Goal: Navigation & Orientation: Find specific page/section

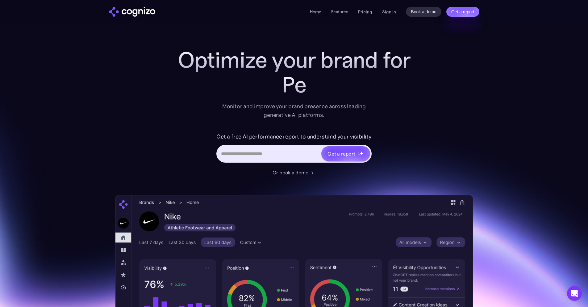
click at [263, 157] on input "Hero URL Input Form" at bounding box center [268, 154] width 103 height 12
click at [400, 149] on div "Get a free AI performance report to understand your visibility Get a report" at bounding box center [294, 150] width 247 height 37
click at [285, 174] on div "Or book a demo" at bounding box center [291, 172] width 36 height 7
click at [295, 174] on div "Or book a demo" at bounding box center [291, 172] width 36 height 7
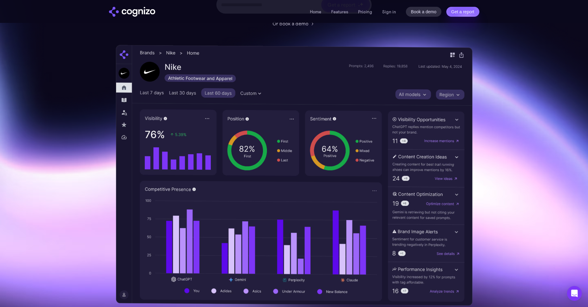
scroll to position [156, 0]
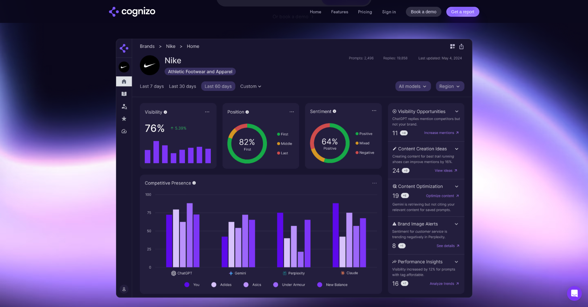
click at [356, 167] on img at bounding box center [294, 168] width 357 height 259
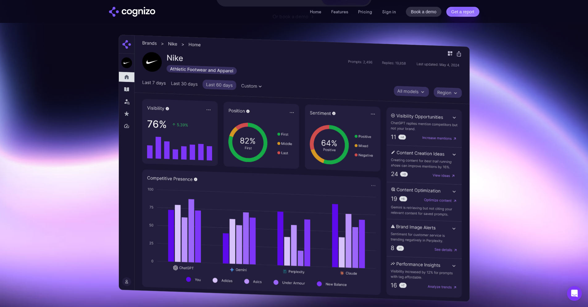
drag, startPoint x: 356, startPoint y: 167, endPoint x: 434, endPoint y: 94, distance: 106.4
click at [434, 94] on img at bounding box center [294, 168] width 351 height 267
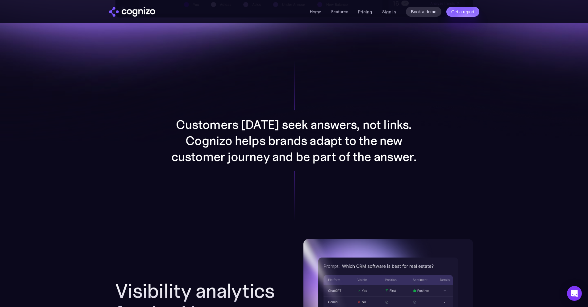
scroll to position [423, 0]
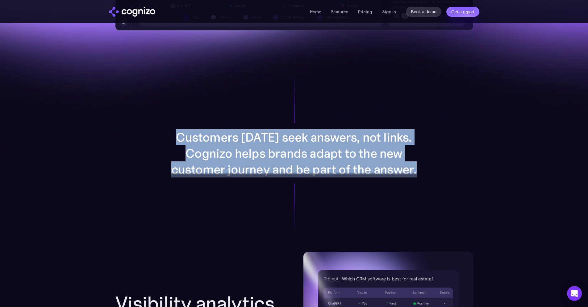
drag, startPoint x: 413, startPoint y: 172, endPoint x: 171, endPoint y: 145, distance: 243.7
click at [171, 145] on div "Customers [DATE] seek answers, not links. Cognizo helps brands adapt to the new…" at bounding box center [294, 153] width 247 height 48
click at [171, 145] on p "Customers [DATE] seek answers, not links. Cognizo helps brands adapt to the new…" at bounding box center [294, 153] width 247 height 48
drag, startPoint x: 171, startPoint y: 145, endPoint x: 417, endPoint y: 173, distance: 247.1
click at [417, 173] on div "Customers [DATE] seek answers, not links. Cognizo helps brands adapt to the new…" at bounding box center [294, 153] width 247 height 48
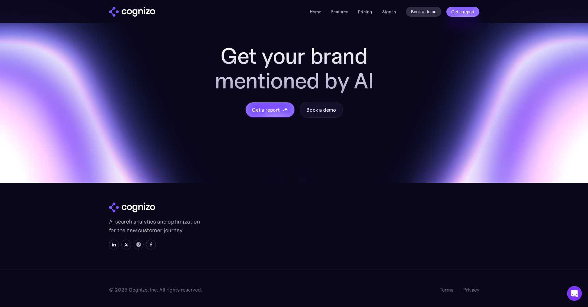
scroll to position [2414, 0]
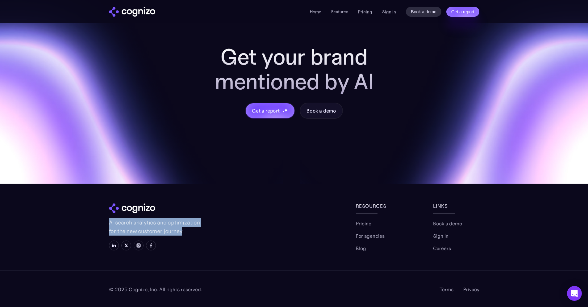
drag, startPoint x: 182, startPoint y: 231, endPoint x: 102, endPoint y: 224, distance: 80.9
click at [102, 224] on section "Get your brand mentioned by AI Get a report Book a demo AI search analytics and…" at bounding box center [294, 132] width 588 height 350
click at [237, 240] on div at bounding box center [232, 245] width 247 height 10
click at [173, 226] on p "AI search analytics and optimization for the new customer journey" at bounding box center [155, 226] width 93 height 17
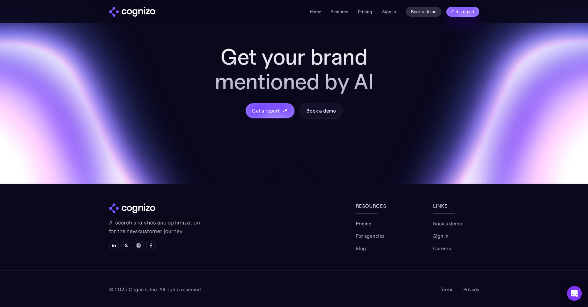
click at [366, 224] on link "Pricing" at bounding box center [364, 223] width 16 height 7
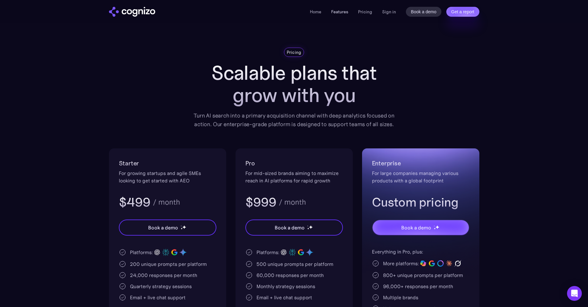
click at [345, 11] on link "Features" at bounding box center [339, 12] width 17 height 6
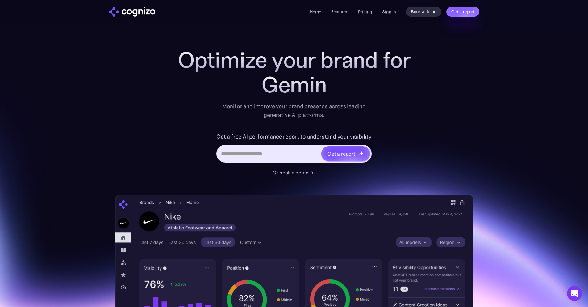
click at [137, 13] on img "home" at bounding box center [132, 12] width 46 height 10
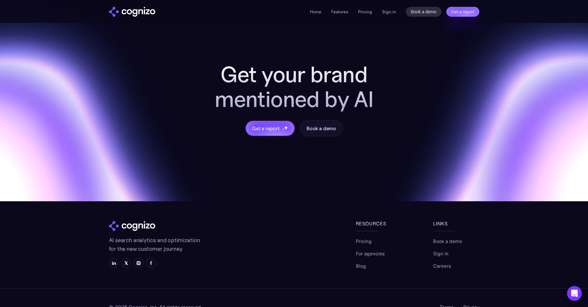
scroll to position [2414, 0]
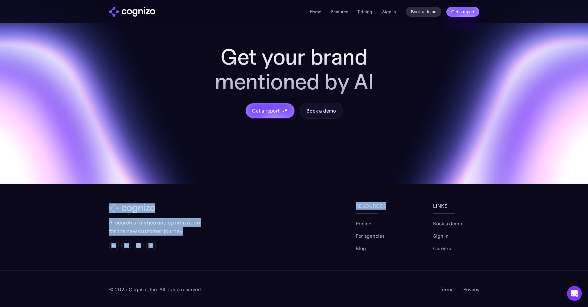
drag, startPoint x: 386, startPoint y: 206, endPoint x: 353, endPoint y: 208, distance: 33.1
click at [353, 208] on div "AI search analytics and optimization for the new customer journey Resources Pri…" at bounding box center [294, 227] width 371 height 50
click at [353, 208] on link at bounding box center [232, 208] width 247 height 10
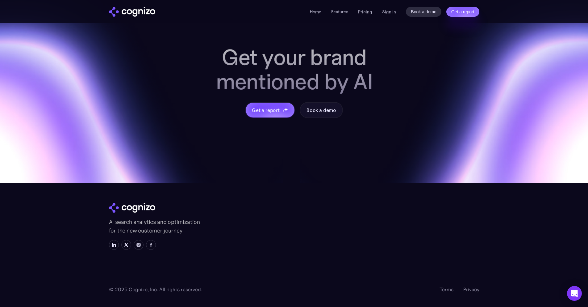
scroll to position [2414, 0]
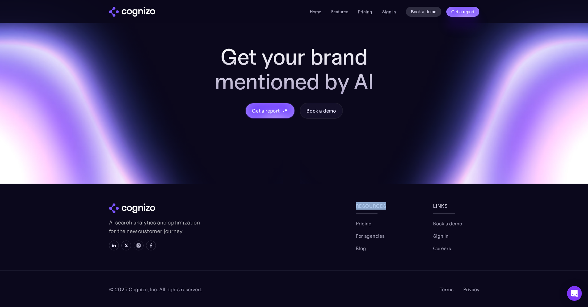
drag, startPoint x: 392, startPoint y: 205, endPoint x: 357, endPoint y: 206, distance: 34.9
click at [357, 206] on div "Resources" at bounding box center [379, 205] width 46 height 7
copy div "Resources"
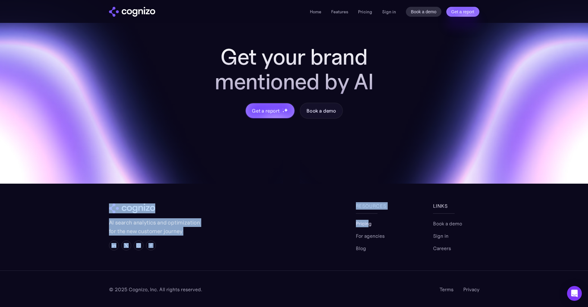
drag, startPoint x: 352, startPoint y: 224, endPoint x: 367, endPoint y: 223, distance: 15.1
click at [367, 223] on div "AI search analytics and optimization for the new customer journey Resources Pri…" at bounding box center [294, 227] width 371 height 50
click at [367, 223] on link "Pricing" at bounding box center [364, 223] width 16 height 7
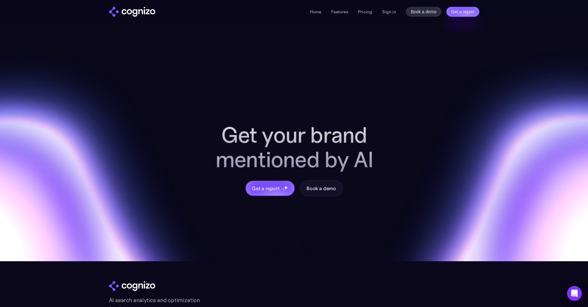
scroll to position [2336, 0]
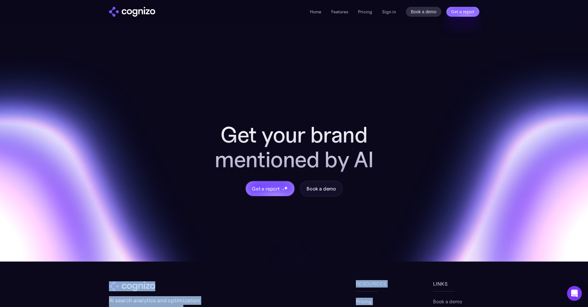
drag, startPoint x: 385, startPoint y: 224, endPoint x: 351, endPoint y: 223, distance: 33.7
click at [351, 280] on div "AI search analytics and optimization for the new customer journey Resources Pri…" at bounding box center [294, 305] width 371 height 50
click at [351, 280] on div "AI search analytics and optimization for the new customer journey" at bounding box center [232, 305] width 247 height 50
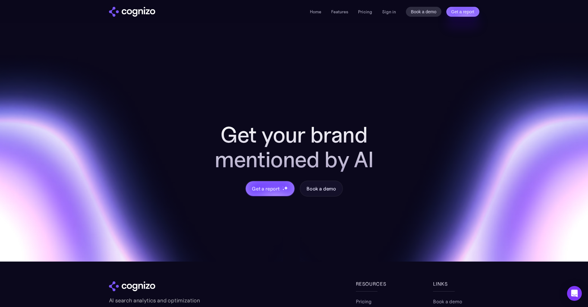
click at [366, 306] on link "For agencies" at bounding box center [370, 313] width 29 height 7
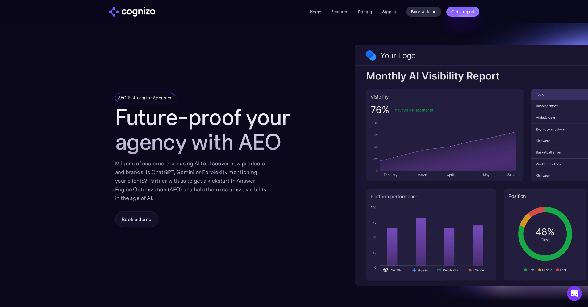
click at [317, 8] on li "Home" at bounding box center [315, 11] width 11 height 7
click at [317, 14] on link "Home" at bounding box center [315, 12] width 11 height 6
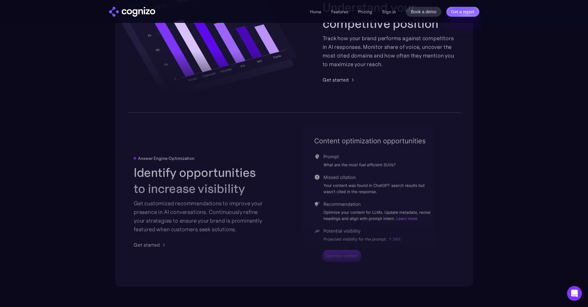
click at [312, 190] on div at bounding box center [366, 228] width 140 height 91
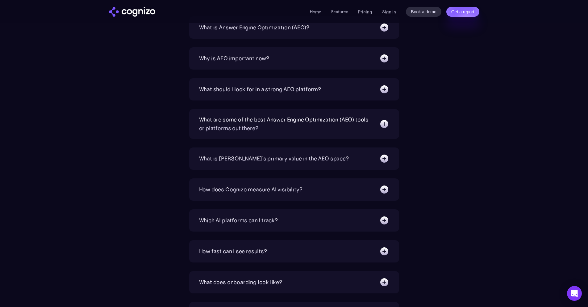
scroll to position [2414, 0]
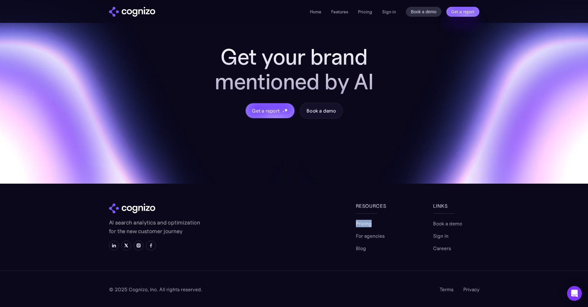
drag, startPoint x: 380, startPoint y: 220, endPoint x: 356, endPoint y: 223, distance: 24.9
click at [356, 223] on div "Pricing For agencies Blog" at bounding box center [379, 236] width 46 height 32
copy link "Pricing"
click at [411, 222] on div "Resources Pricing For agencies Blog links Book a demo Sign in Careers" at bounding box center [418, 227] width 124 height 50
drag, startPoint x: 386, startPoint y: 235, endPoint x: 356, endPoint y: 236, distance: 29.3
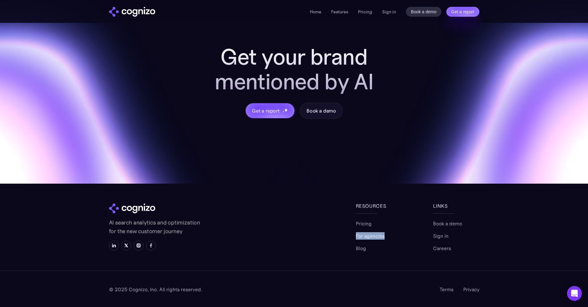
click at [356, 236] on div "Pricing For agencies Blog" at bounding box center [379, 236] width 46 height 32
click at [360, 249] on link "Blog" at bounding box center [361, 247] width 10 height 7
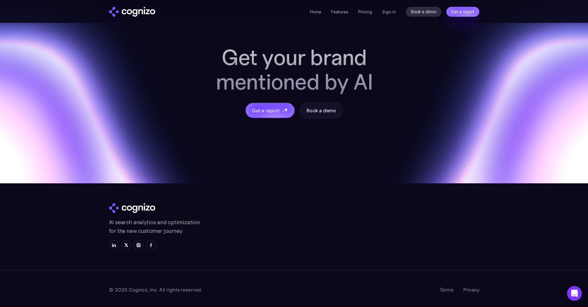
scroll to position [2414, 0]
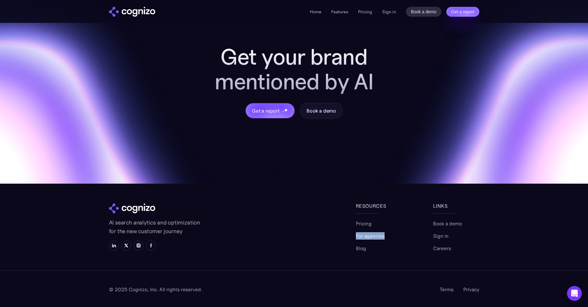
drag, startPoint x: 385, startPoint y: 234, endPoint x: 356, endPoint y: 236, distance: 29.4
click at [356, 236] on div "Pricing For agencies Blog" at bounding box center [379, 236] width 46 height 32
copy link "For agencies"
drag, startPoint x: 431, startPoint y: 206, endPoint x: 457, endPoint y: 249, distance: 50.6
click at [457, 249] on div "Resources Pricing For agencies Blog links Book a demo Sign in Careers" at bounding box center [418, 227] width 124 height 50
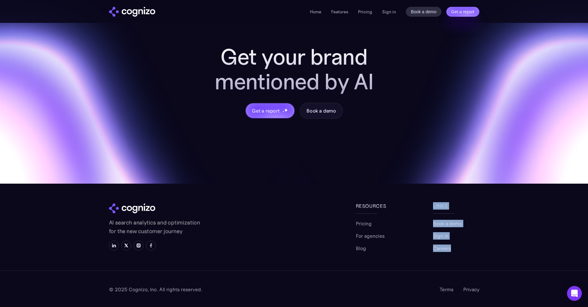
copy div "links Book a demo Sign in Careers"
click at [441, 237] on link "Sign in" at bounding box center [440, 235] width 15 height 7
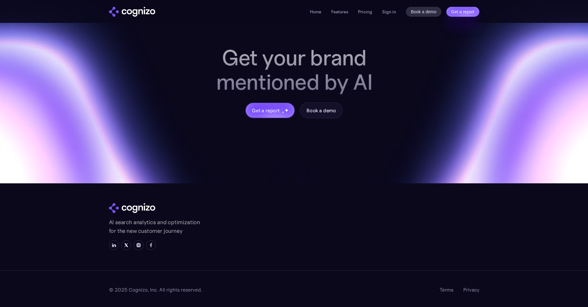
scroll to position [2414, 0]
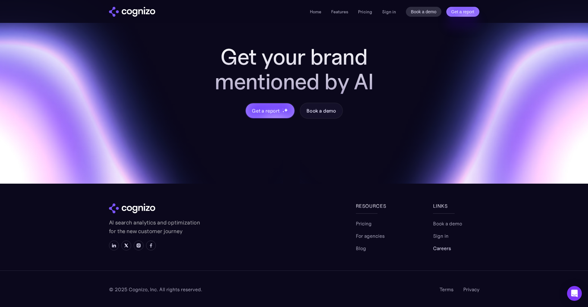
click at [446, 249] on link "Careers" at bounding box center [442, 247] width 18 height 7
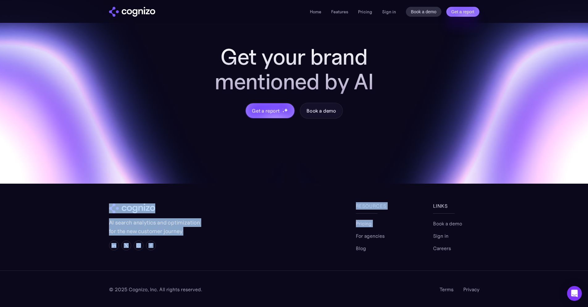
drag, startPoint x: 351, startPoint y: 203, endPoint x: 382, endPoint y: 224, distance: 37.3
click at [382, 224] on div "AI search analytics and optimization for the new customer journey Resources Pri…" at bounding box center [294, 227] width 371 height 50
click at [382, 224] on div "Pricing For agencies Blog" at bounding box center [379, 236] width 46 height 32
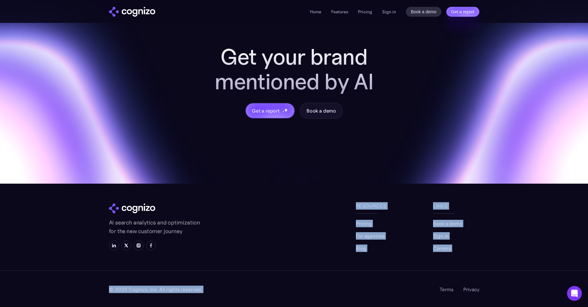
drag, startPoint x: 368, startPoint y: 252, endPoint x: 356, endPoint y: 207, distance: 46.7
click at [356, 207] on section "Get your brand mentioned by AI Get a report Book a demo AI search analytics and…" at bounding box center [294, 132] width 588 height 350
click at [356, 207] on div "Resources" at bounding box center [379, 205] width 46 height 7
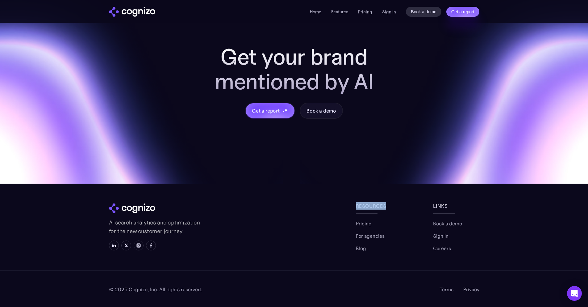
drag, startPoint x: 356, startPoint y: 207, endPoint x: 387, endPoint y: 203, distance: 30.5
click at [387, 203] on div "Resources" at bounding box center [379, 205] width 46 height 7
copy div "Resources"
drag, startPoint x: 387, startPoint y: 236, endPoint x: 352, endPoint y: 235, distance: 34.9
click at [352, 235] on div "AI search analytics and optimization for the new customer journey Resources Pri…" at bounding box center [294, 227] width 371 height 50
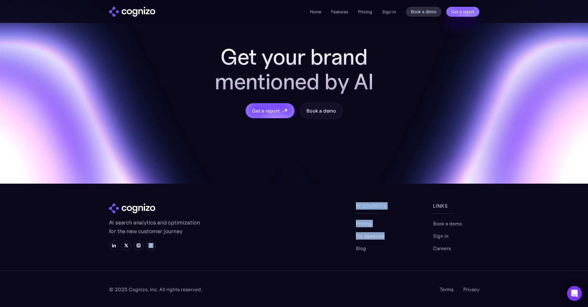
click at [352, 235] on div "AI search analytics and optimization for the new customer journey" at bounding box center [232, 227] width 247 height 50
drag, startPoint x: 352, startPoint y: 235, endPoint x: 368, endPoint y: 234, distance: 15.8
click at [368, 234] on div "AI search analytics and optimization for the new customer journey Resources Pri…" at bounding box center [294, 227] width 371 height 50
click at [390, 233] on div "Pricing For agencies Blog" at bounding box center [379, 236] width 46 height 32
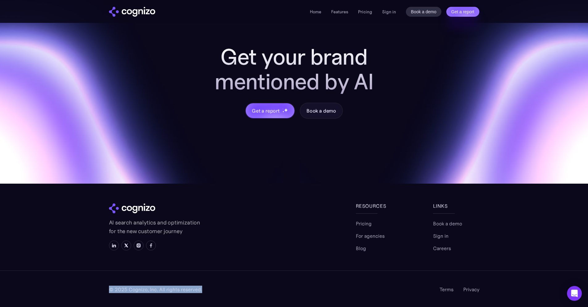
drag, startPoint x: 209, startPoint y: 289, endPoint x: 109, endPoint y: 289, distance: 100.1
click at [109, 289] on div "© 2025 Cognizo, Inc. All rights reserved. Terms Privacy" at bounding box center [294, 289] width 371 height 36
copy div "© 2025 Cognizo, Inc. All rights reserved."
click at [444, 289] on link "Terms" at bounding box center [447, 288] width 14 height 7
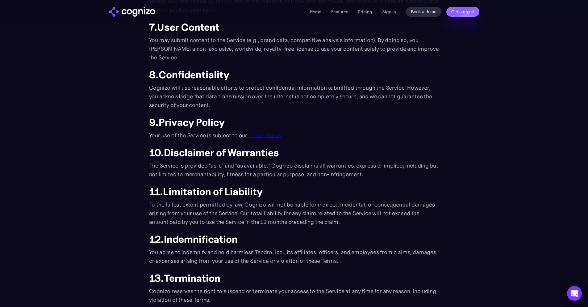
scroll to position [379, 0]
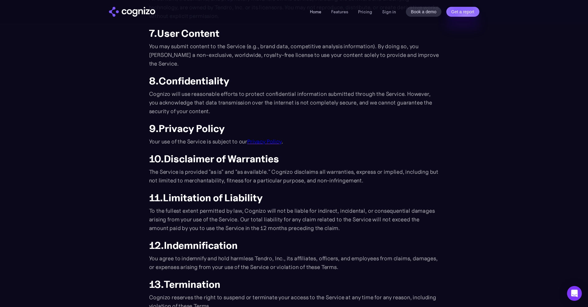
click at [316, 11] on link "Home" at bounding box center [315, 12] width 11 height 6
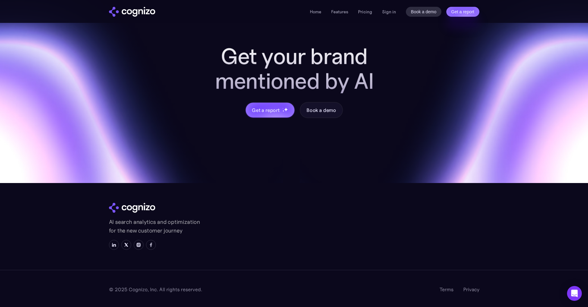
scroll to position [2414, 0]
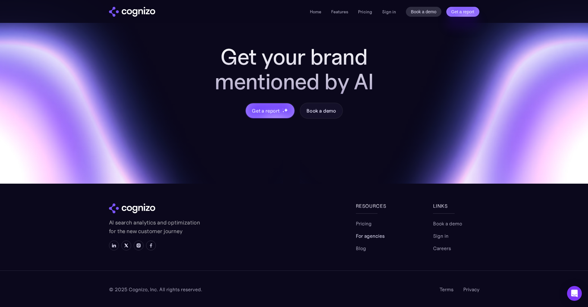
click at [370, 234] on link "For agencies" at bounding box center [370, 235] width 29 height 7
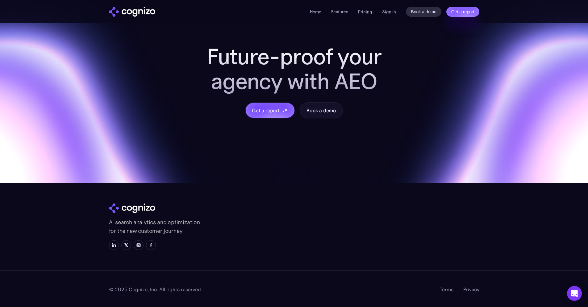
scroll to position [665, 0]
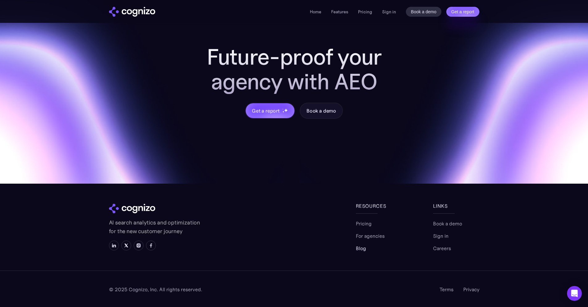
click at [364, 250] on link "Blog" at bounding box center [361, 247] width 10 height 7
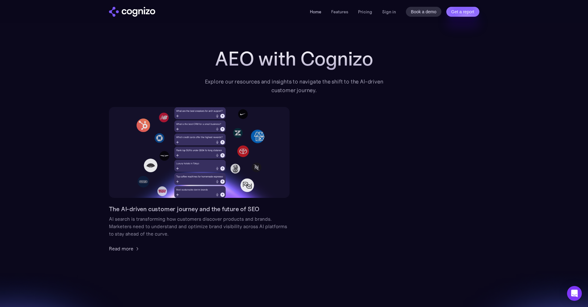
click at [319, 11] on link "Home" at bounding box center [315, 12] width 11 height 6
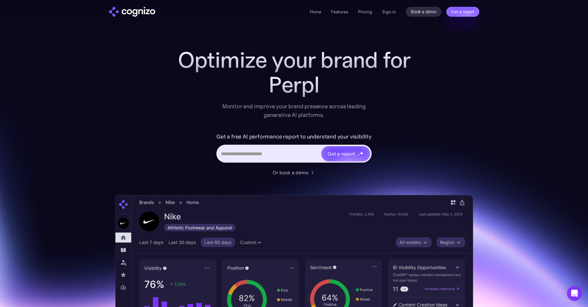
click at [304, 153] on input "Hero URL Input Form" at bounding box center [268, 154] width 103 height 12
click at [424, 165] on div "Optimize your brand for Perplex Monitor and improve your brand presence across …" at bounding box center [294, 251] width 358 height 406
